Goal: Task Accomplishment & Management: Manage account settings

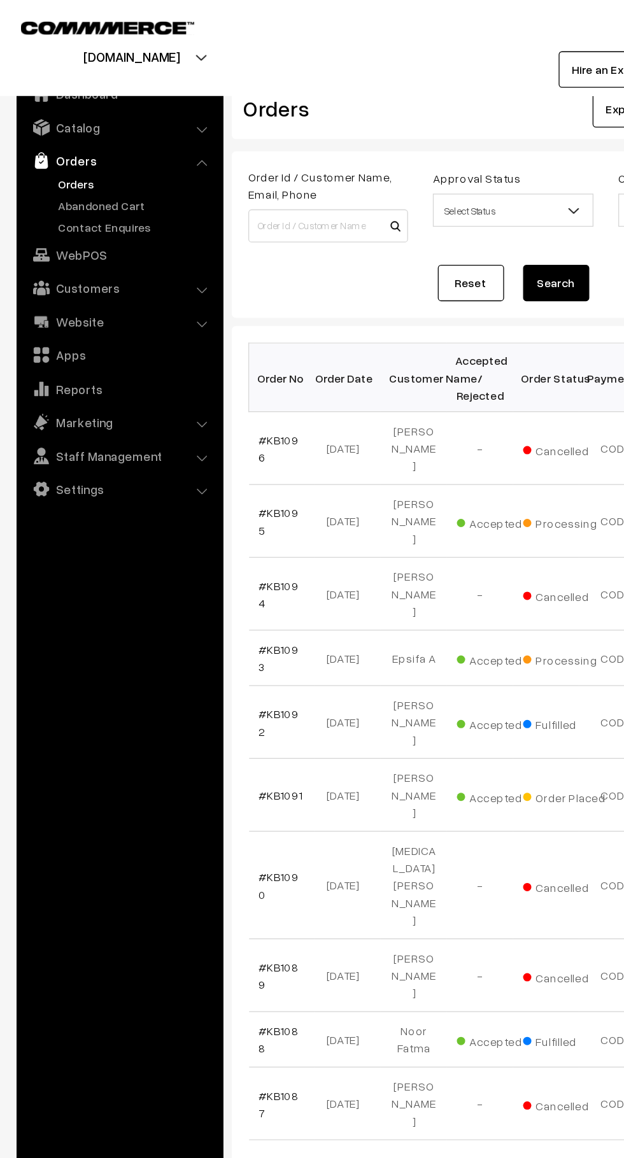
click at [120, 174] on link "Contact Enquires" at bounding box center [104, 174] width 126 height 13
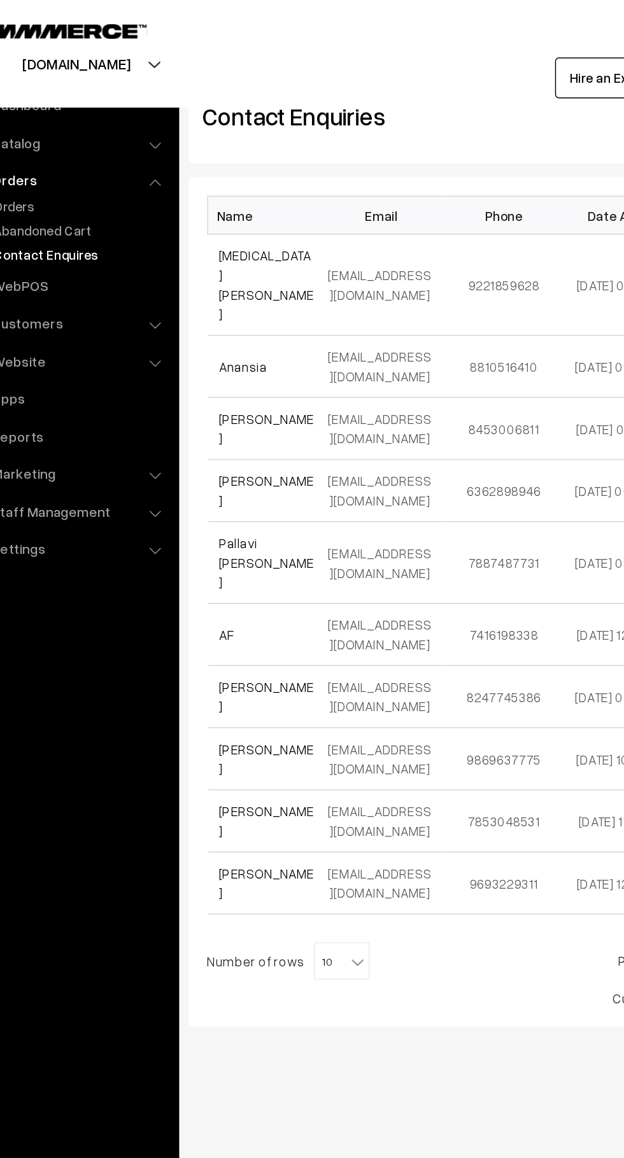
click at [102, 156] on link "Abandoned Cart" at bounding box center [104, 157] width 126 height 13
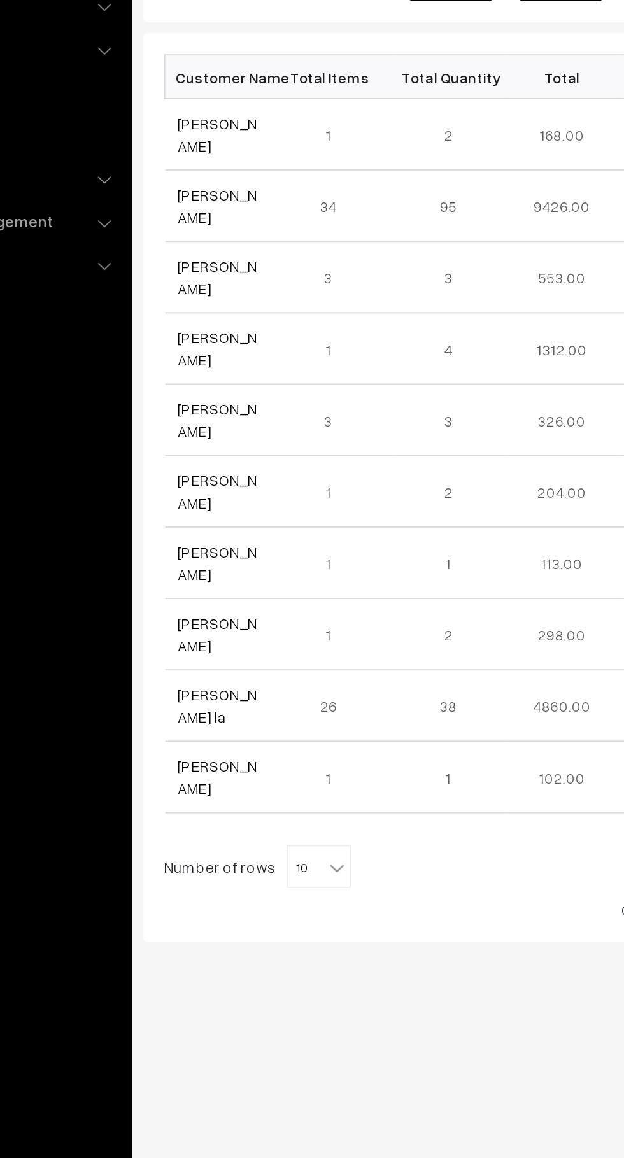
click at [229, 295] on link "Sanskruti Holkar" at bounding box center [223, 299] width 48 height 24
